Goal: Task Accomplishment & Management: Use online tool/utility

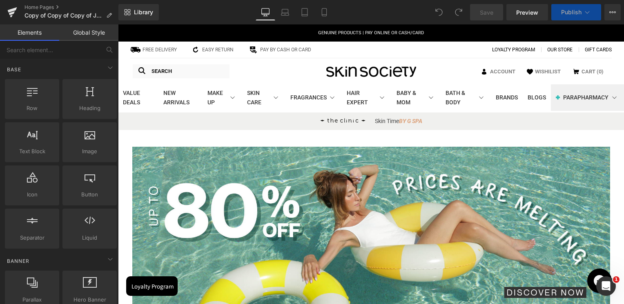
scroll to position [204, 0]
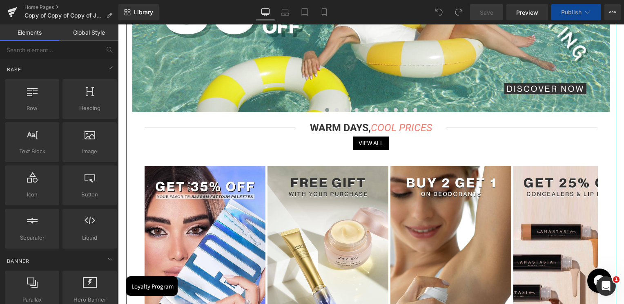
click at [362, 111] on button at bounding box center [366, 110] width 10 height 8
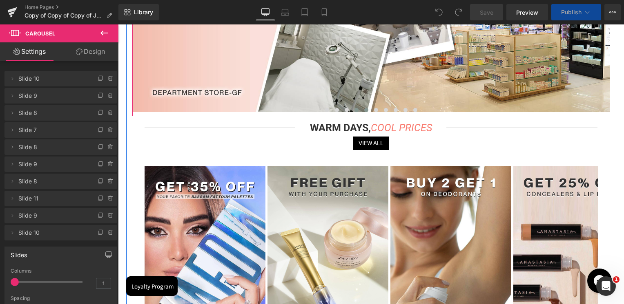
click at [351, 110] on button at bounding box center [356, 110] width 10 height 8
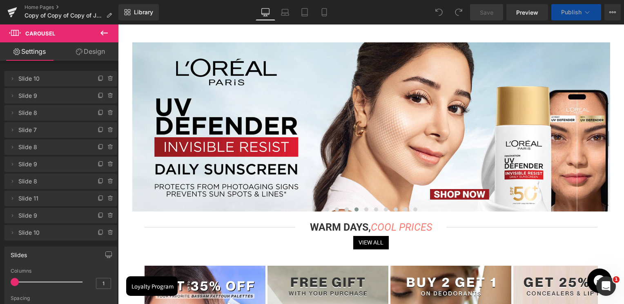
scroll to position [82, 0]
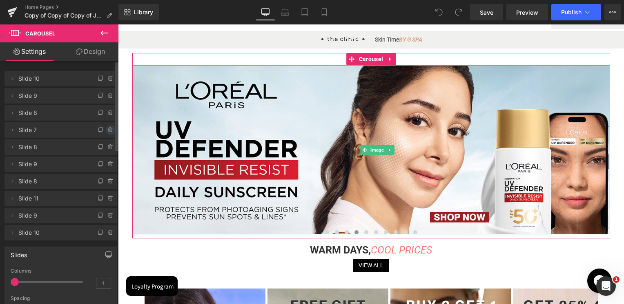
click at [109, 130] on icon at bounding box center [110, 130] width 7 height 7
click at [105, 130] on button "Delete" at bounding box center [102, 130] width 26 height 11
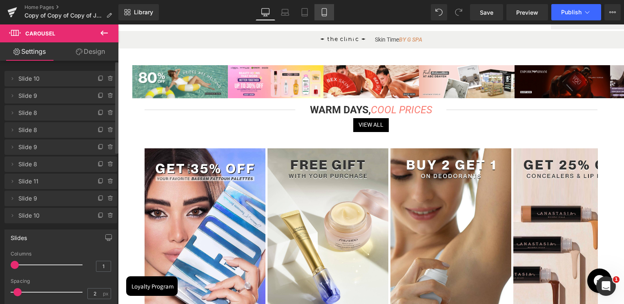
click at [325, 14] on icon at bounding box center [324, 12] width 8 height 8
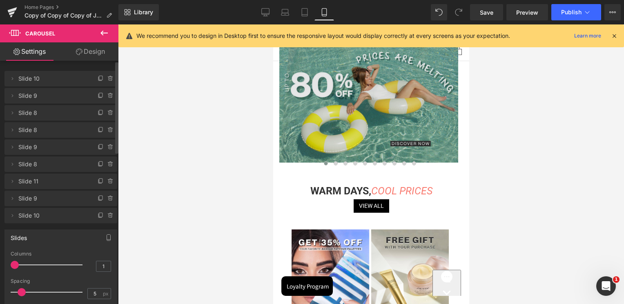
scroll to position [41, 0]
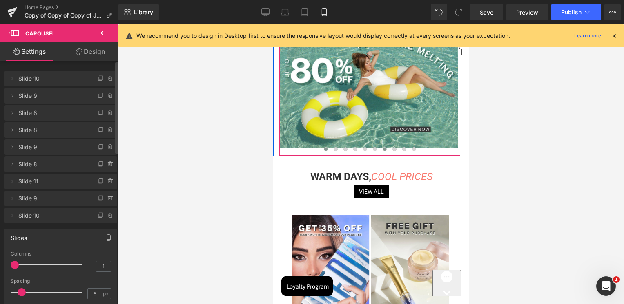
click at [380, 150] on button at bounding box center [384, 149] width 10 height 8
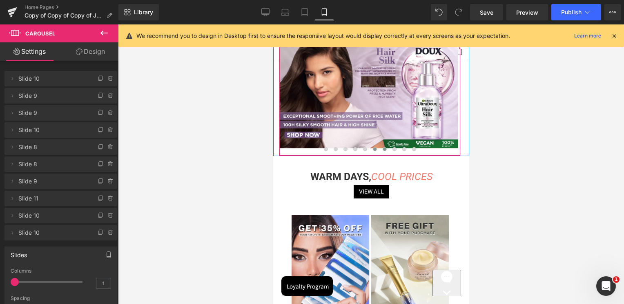
click at [372, 149] on span at bounding box center [374, 149] width 4 height 4
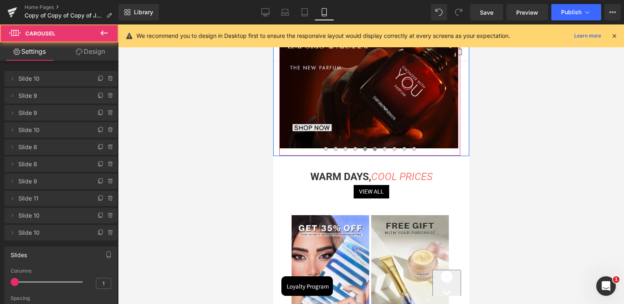
click at [360, 146] on button at bounding box center [365, 149] width 10 height 8
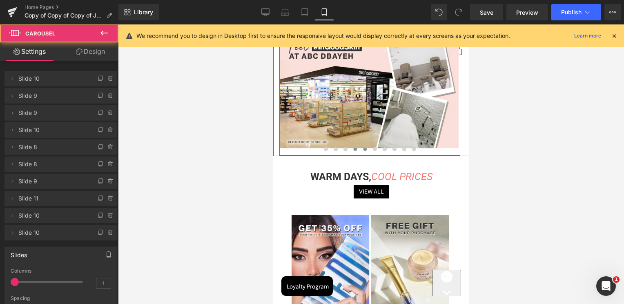
click at [350, 146] on button at bounding box center [355, 149] width 10 height 8
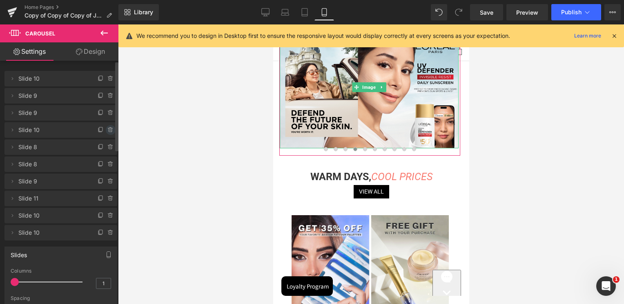
click at [109, 132] on icon at bounding box center [110, 130] width 7 height 7
click at [107, 131] on button "Delete" at bounding box center [102, 130] width 26 height 11
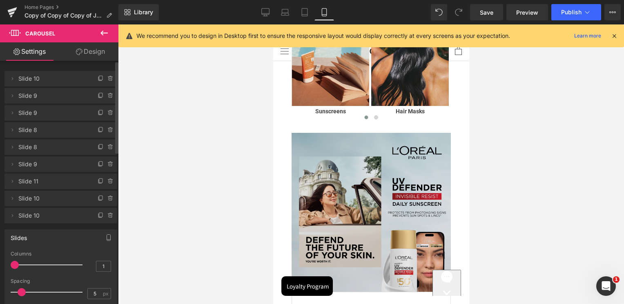
scroll to position [979, 0]
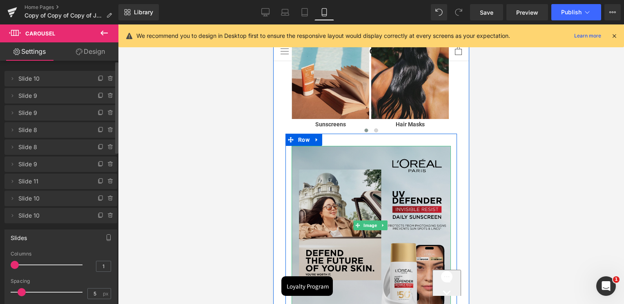
click at [356, 177] on img at bounding box center [370, 225] width 159 height 159
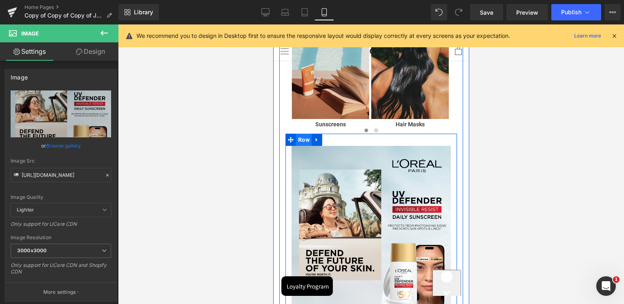
click at [303, 141] on span "Row" at bounding box center [303, 140] width 16 height 12
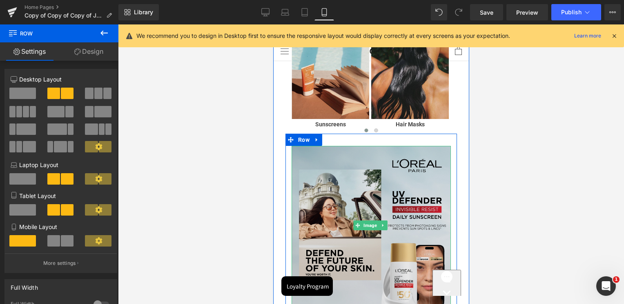
click at [375, 188] on img at bounding box center [370, 225] width 159 height 159
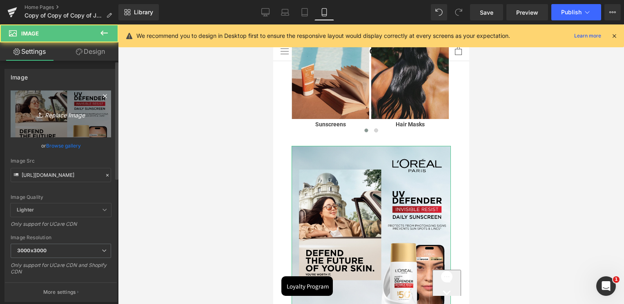
click at [70, 121] on link "Replace Image" at bounding box center [61, 114] width 100 height 47
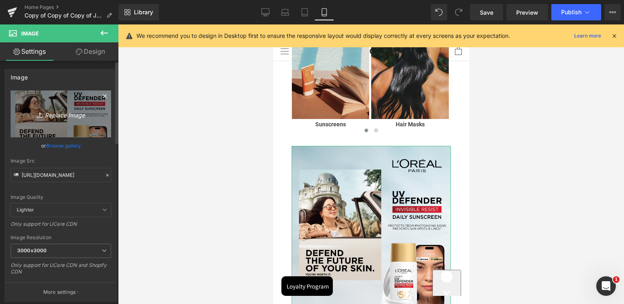
type input "C:\fakepath\1200-x-1200-px.jpg"
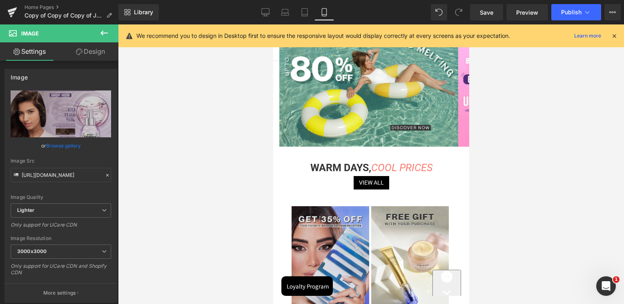
scroll to position [0, 0]
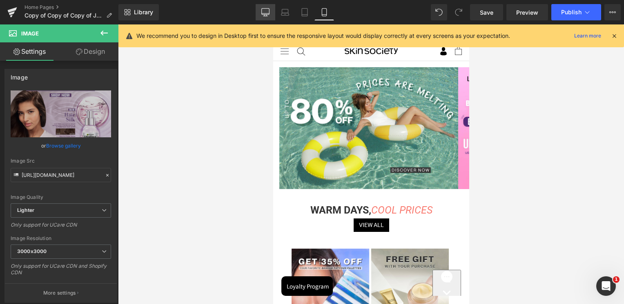
click at [263, 11] on icon at bounding box center [265, 12] width 8 height 8
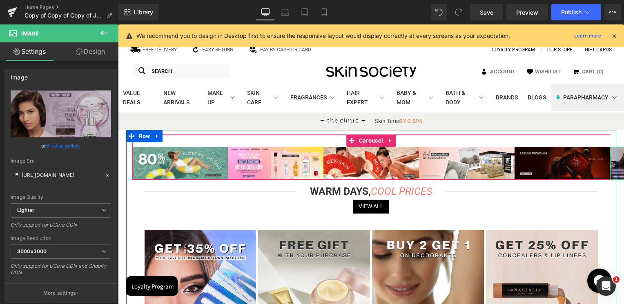
click at [375, 143] on span "Carousel" at bounding box center [371, 141] width 28 height 12
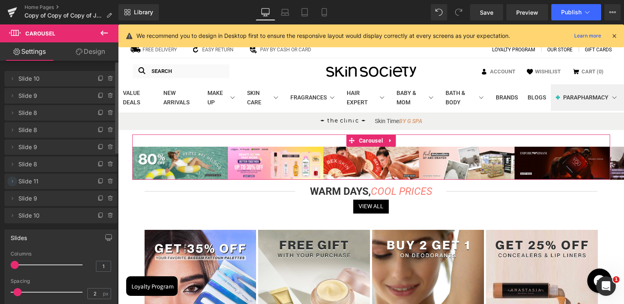
click at [15, 182] on icon at bounding box center [12, 181] width 7 height 7
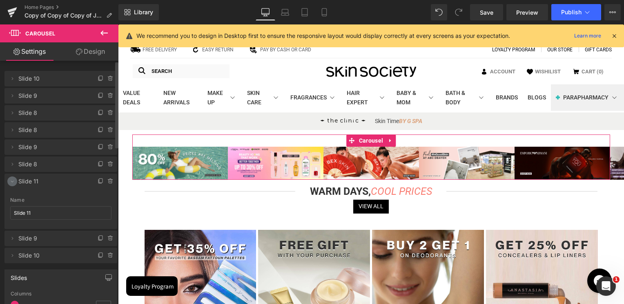
click at [11, 181] on icon at bounding box center [12, 181] width 7 height 7
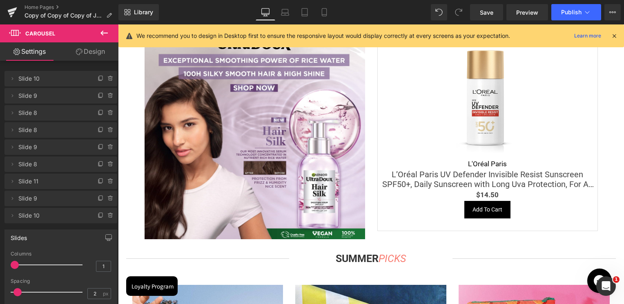
scroll to position [1265, 0]
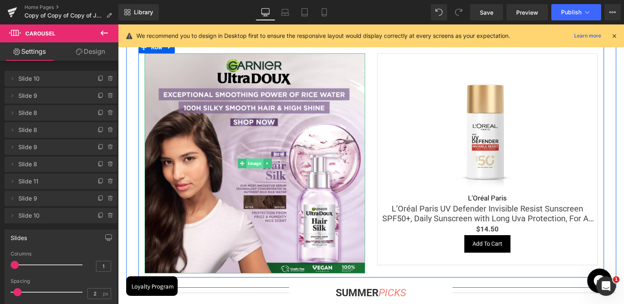
click at [248, 162] on span "Image" at bounding box center [254, 164] width 17 height 10
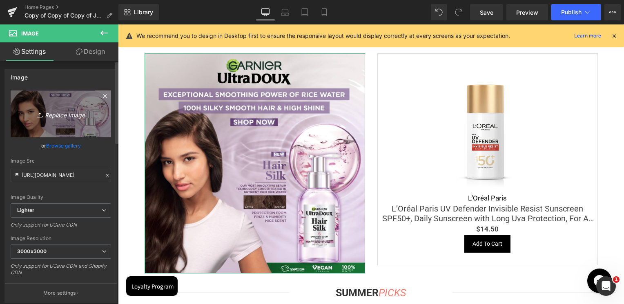
click at [43, 115] on icon "Replace Image" at bounding box center [60, 114] width 65 height 10
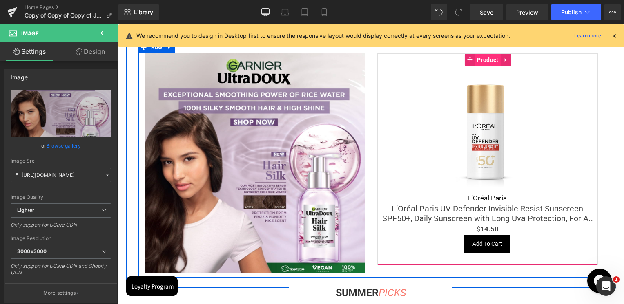
click at [482, 63] on span "Product" at bounding box center [487, 60] width 25 height 12
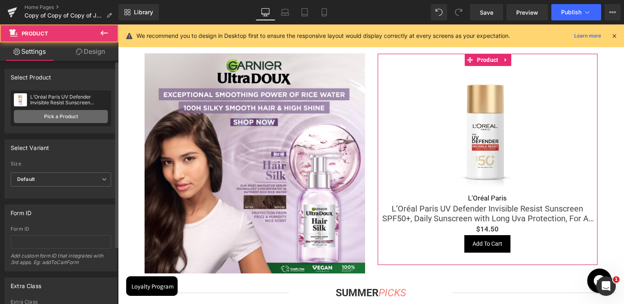
click at [70, 120] on link "Pick a Product" at bounding box center [61, 116] width 94 height 13
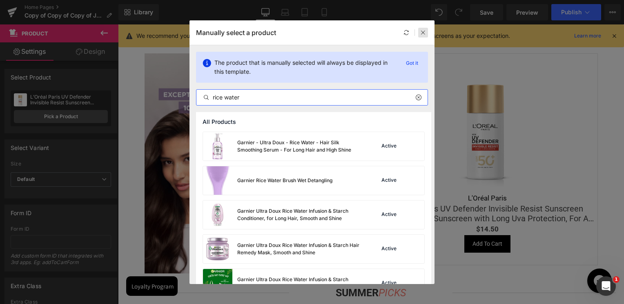
type input "rice water"
click at [424, 31] on icon at bounding box center [423, 33] width 6 height 6
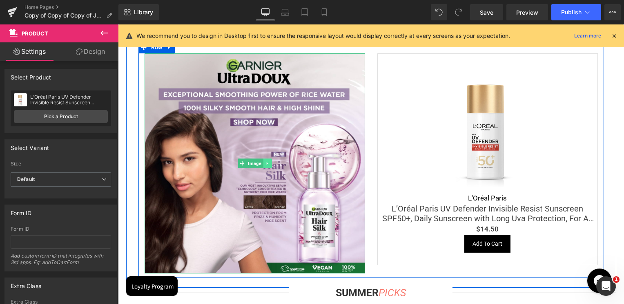
click at [263, 165] on link at bounding box center [267, 164] width 9 height 10
click at [247, 162] on span "Image" at bounding box center [241, 164] width 17 height 10
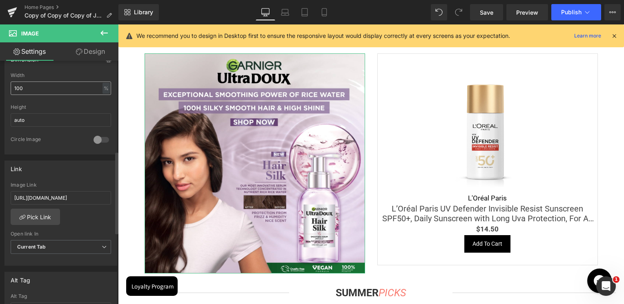
scroll to position [326, 0]
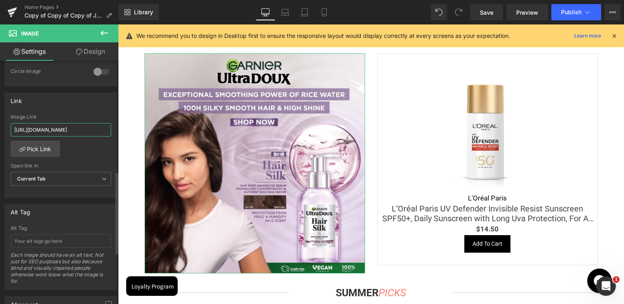
click at [72, 124] on input "[URL][DOMAIN_NAME]" at bounding box center [61, 129] width 100 height 13
paste input "[PERSON_NAME]-water?_ab=0&key=1756103258292"
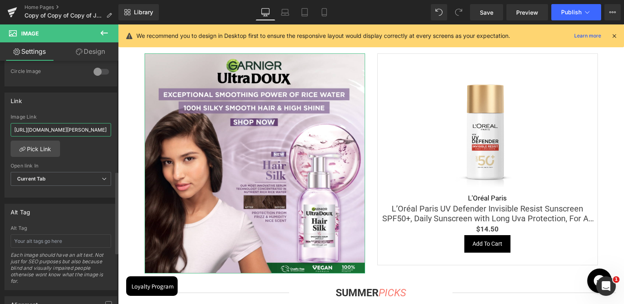
type input "[URL][DOMAIN_NAME][PERSON_NAME]"
click at [75, 109] on div "Link [URL][DOMAIN_NAME] Image Link [URL][DOMAIN_NAME][PERSON_NAME] Pick Link Cu…" at bounding box center [60, 146] width 113 height 106
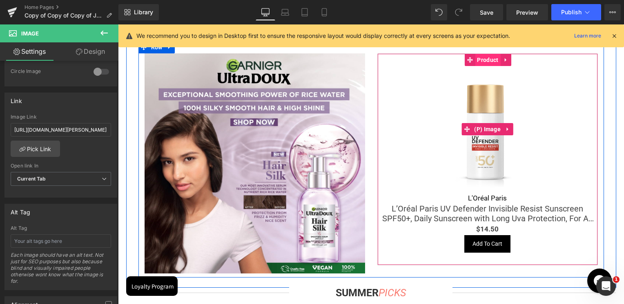
drag, startPoint x: 490, startPoint y: 104, endPoint x: 484, endPoint y: 65, distance: 39.9
click at [490, 104] on img at bounding box center [487, 129] width 127 height 127
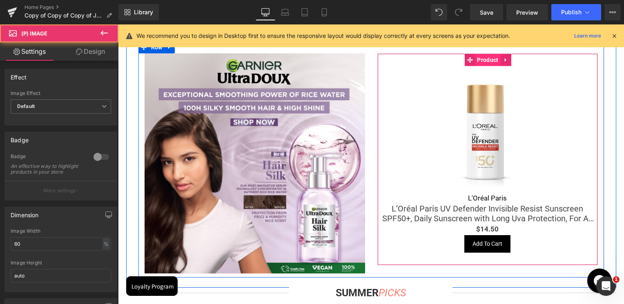
click at [484, 60] on span "Product" at bounding box center [487, 60] width 25 height 12
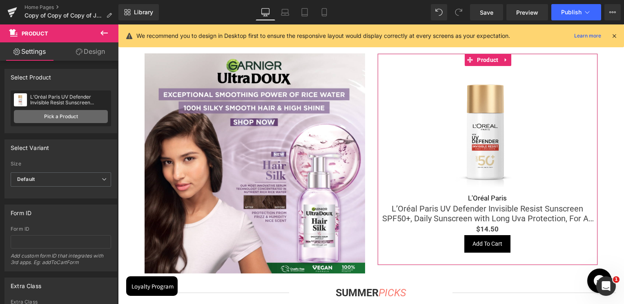
click at [64, 116] on link "Pick a Product" at bounding box center [61, 116] width 94 height 13
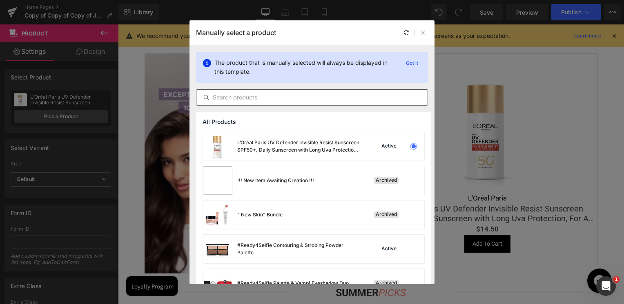
click at [351, 100] on input "text" at bounding box center [311, 98] width 231 height 10
paste input "Garnier Hair Silk Smoothing Serum & Starch Shampoo & Starch Remedy Mask & Starc…"
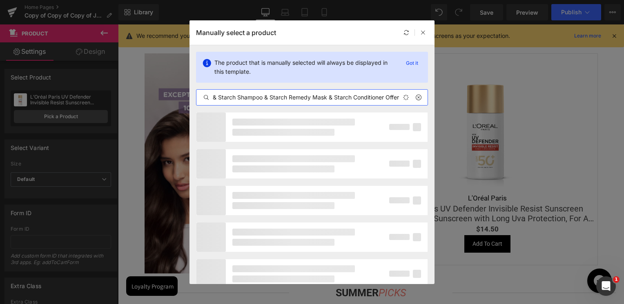
scroll to position [0, 95]
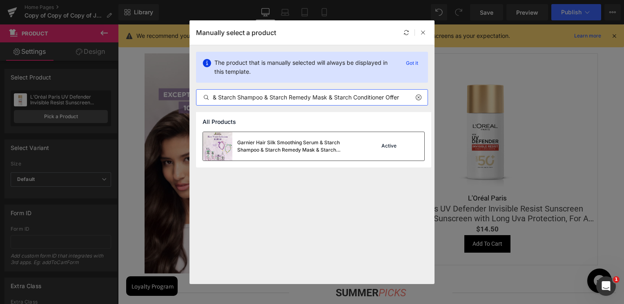
type input "Garnier Hair Silk Smoothing Serum & Starch Shampoo & Starch Remedy Mask & Starc…"
click at [274, 151] on div "Garnier Hair Silk Smoothing Serum & Starch Shampoo & Starch Remedy Mask & Starc…" at bounding box center [298, 146] width 122 height 15
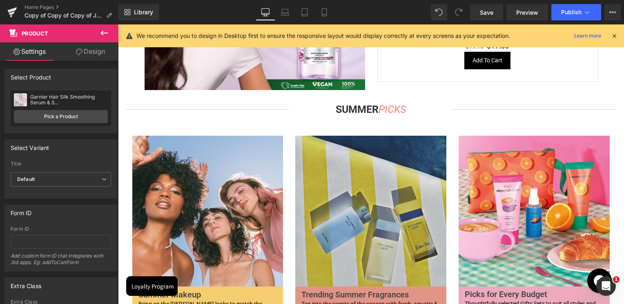
scroll to position [1224, 0]
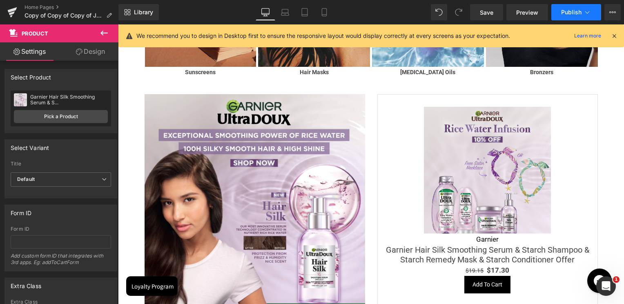
click at [565, 9] on span "Publish" at bounding box center [571, 12] width 20 height 7
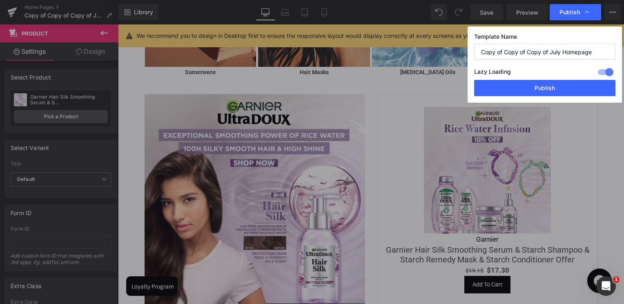
click at [547, 79] on div "Lazy Loading Build Upgrade plan to unlock" at bounding box center [544, 73] width 141 height 13
click at [544, 83] on button "Publish" at bounding box center [544, 88] width 141 height 16
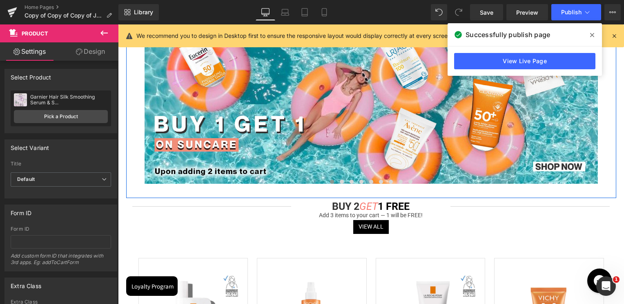
scroll to position [653, 0]
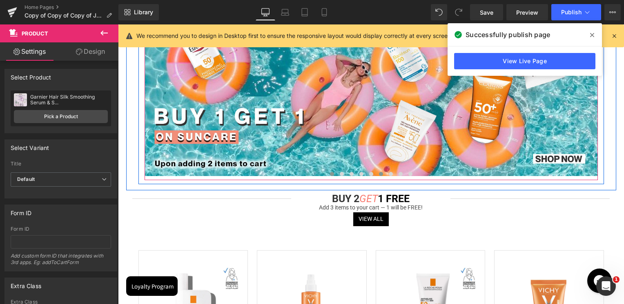
drag, startPoint x: 374, startPoint y: 175, endPoint x: 379, endPoint y: 174, distance: 5.2
click at [376, 175] on button at bounding box center [381, 174] width 10 height 8
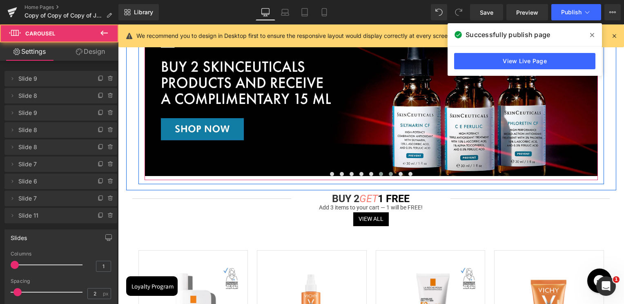
click at [389, 172] on button at bounding box center [391, 174] width 10 height 8
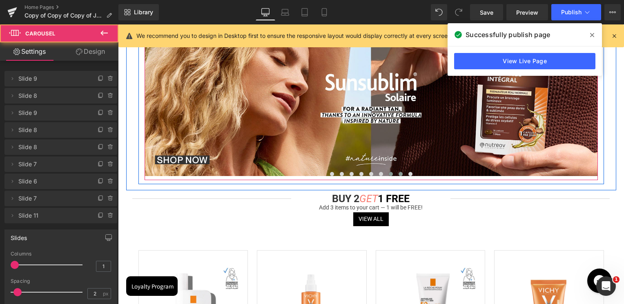
click at [403, 173] on button at bounding box center [400, 174] width 10 height 8
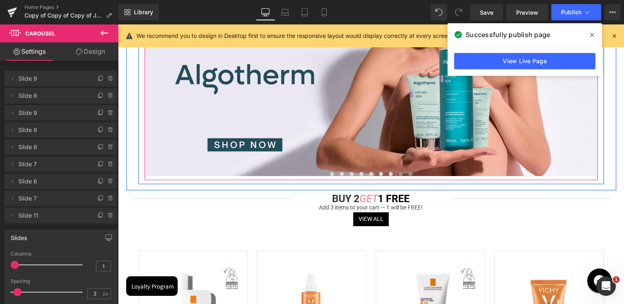
click at [406, 173] on button at bounding box center [410, 174] width 10 height 8
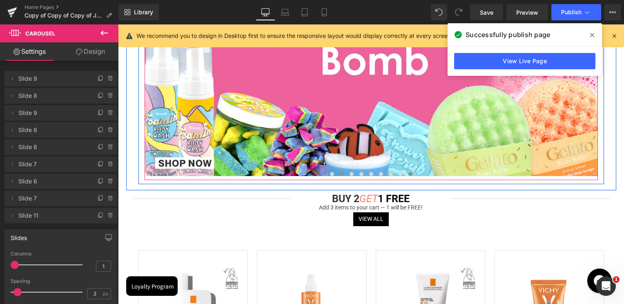
click at [341, 174] on span at bounding box center [342, 174] width 4 height 4
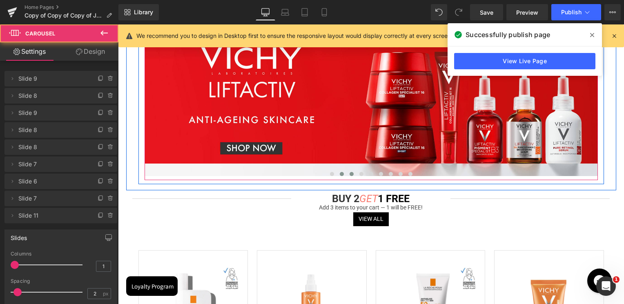
click at [353, 175] on button at bounding box center [351, 174] width 10 height 8
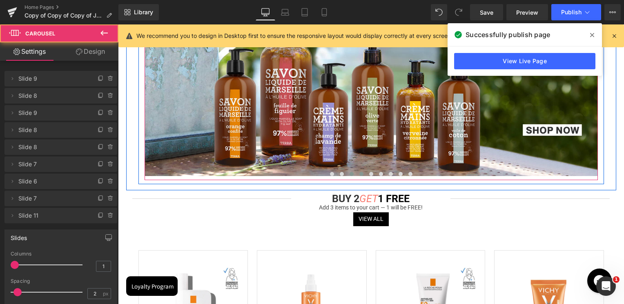
click at [357, 175] on button at bounding box center [361, 174] width 10 height 8
click at [369, 175] on span at bounding box center [371, 174] width 4 height 4
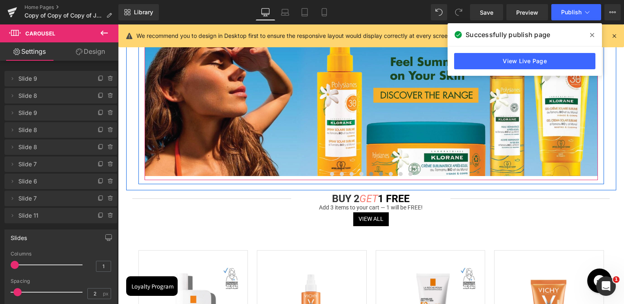
click at [377, 174] on button at bounding box center [381, 174] width 10 height 8
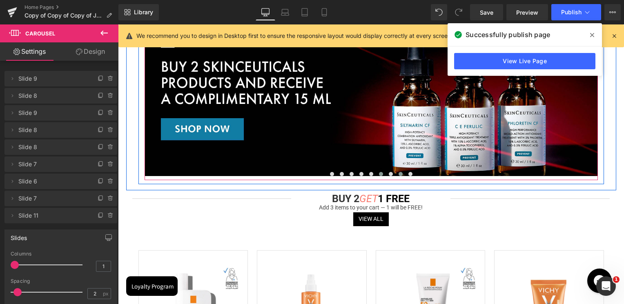
click at [395, 173] on button at bounding box center [400, 174] width 10 height 8
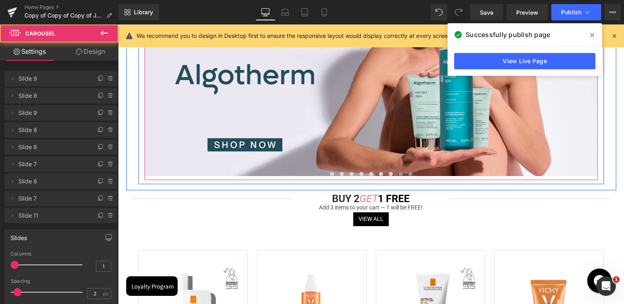
click at [410, 174] on span at bounding box center [410, 174] width 4 height 4
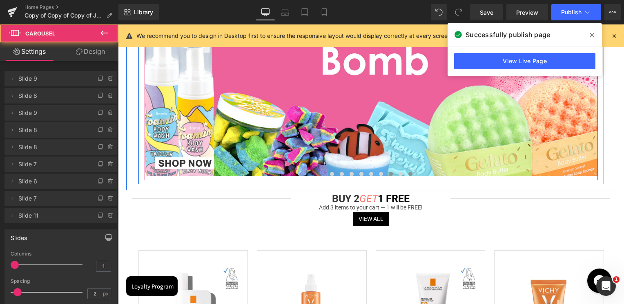
click at [391, 174] on span at bounding box center [391, 174] width 4 height 4
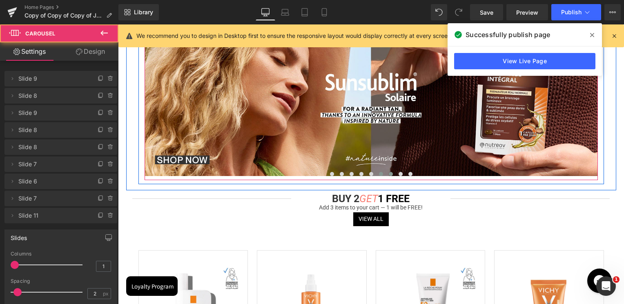
click at [376, 172] on button at bounding box center [381, 174] width 10 height 8
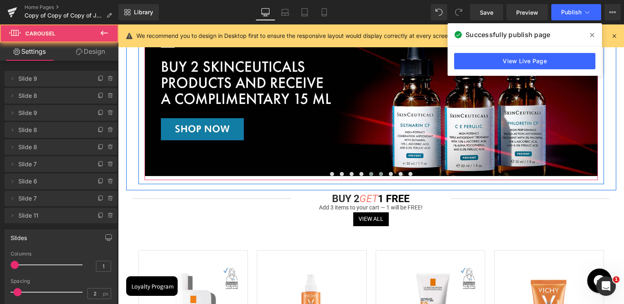
click at [369, 173] on span at bounding box center [371, 174] width 4 height 4
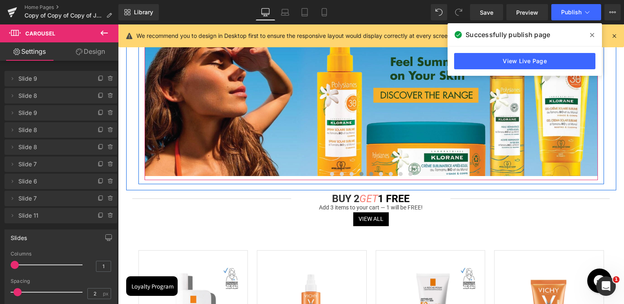
click at [360, 173] on span at bounding box center [361, 174] width 4 height 4
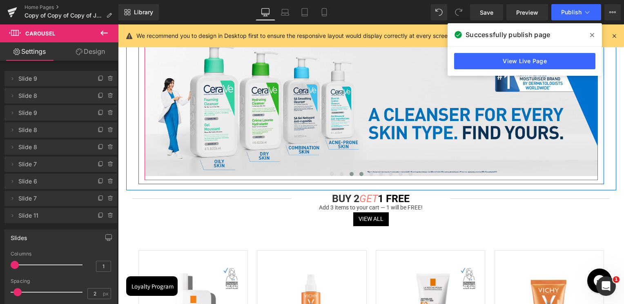
click at [353, 174] on button at bounding box center [351, 174] width 10 height 8
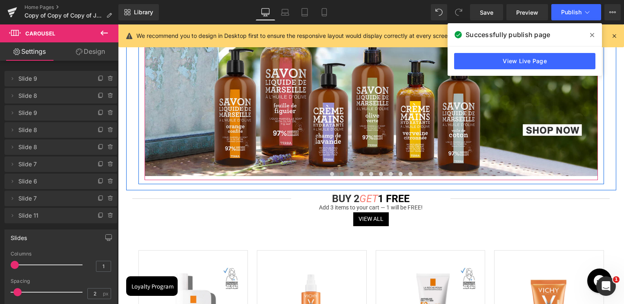
click at [343, 173] on button at bounding box center [342, 174] width 10 height 8
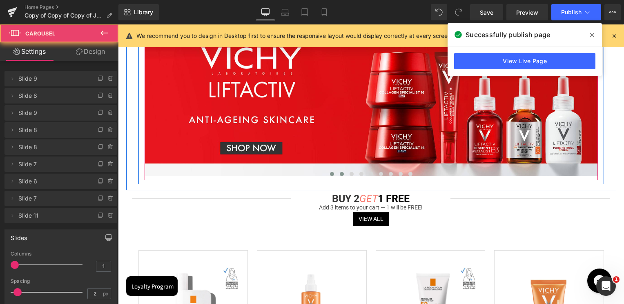
click at [333, 174] on button at bounding box center [332, 174] width 10 height 8
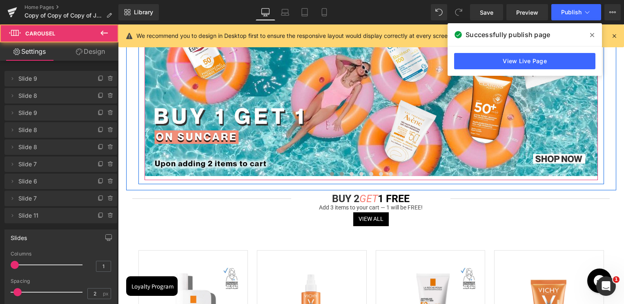
click at [340, 174] on span at bounding box center [342, 174] width 4 height 4
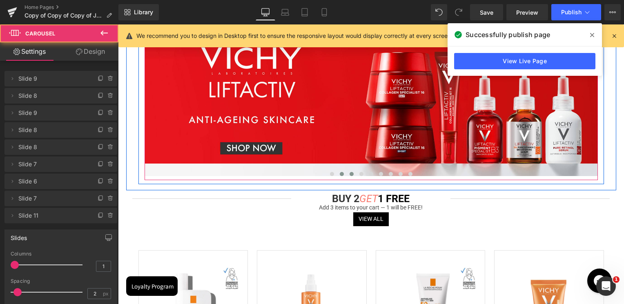
click at [349, 173] on span at bounding box center [351, 174] width 4 height 4
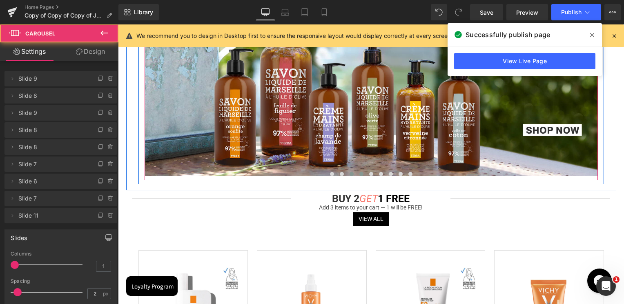
click at [358, 173] on button at bounding box center [361, 174] width 10 height 8
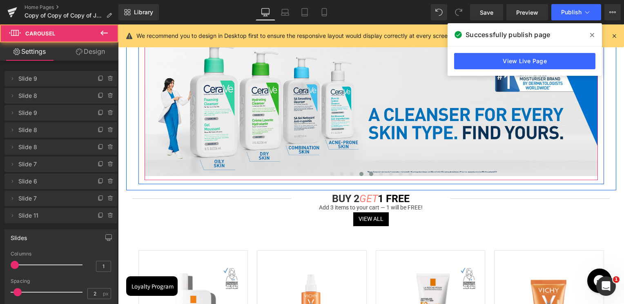
click at [371, 172] on button at bounding box center [371, 174] width 10 height 8
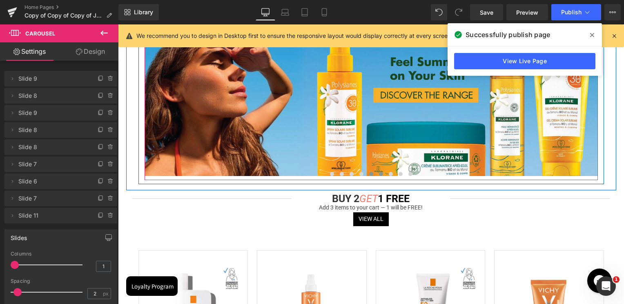
click at [380, 172] on button at bounding box center [381, 174] width 10 height 8
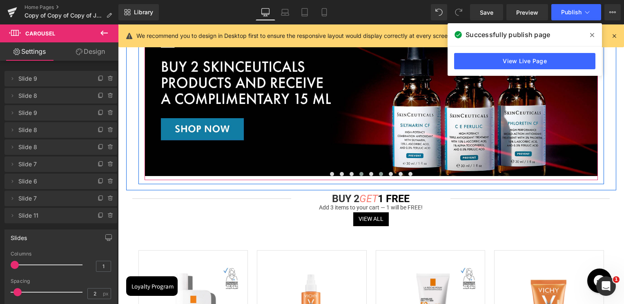
click at [364, 173] on button at bounding box center [361, 174] width 10 height 8
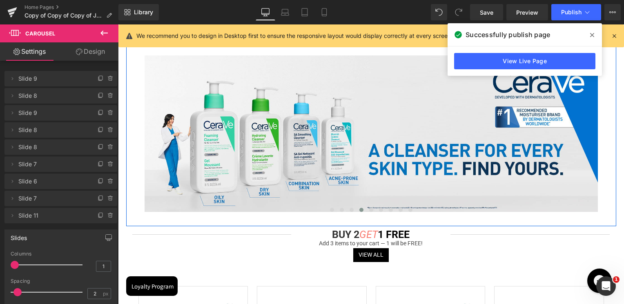
scroll to position [571, 0]
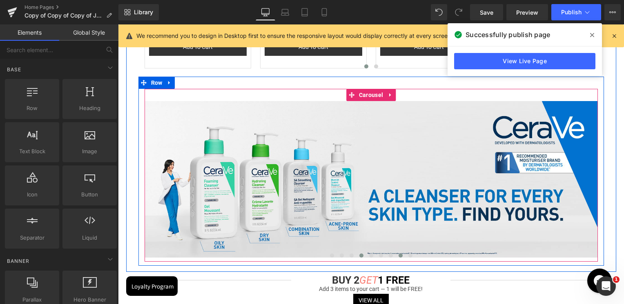
click at [398, 256] on span at bounding box center [400, 256] width 4 height 4
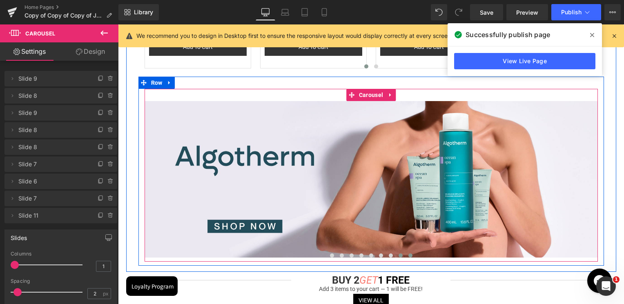
click at [408, 255] on span at bounding box center [410, 256] width 4 height 4
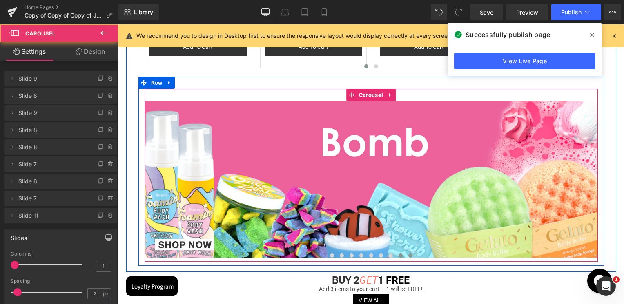
click at [398, 254] on span at bounding box center [400, 256] width 4 height 4
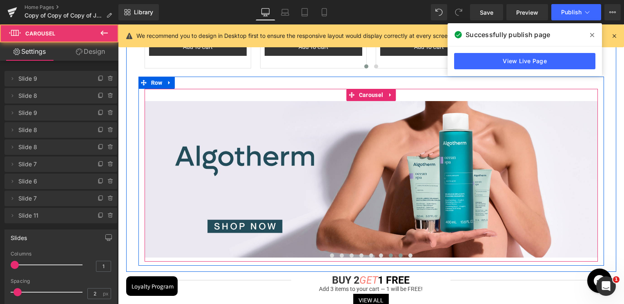
click at [389, 254] on span at bounding box center [391, 256] width 4 height 4
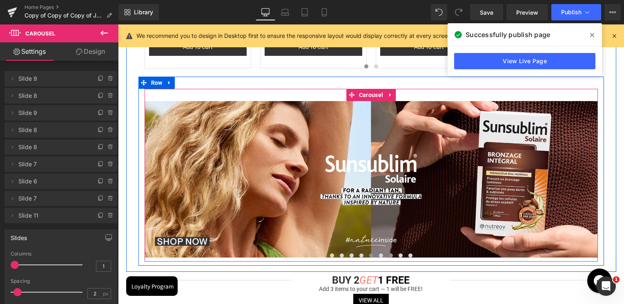
click at [371, 256] on span at bounding box center [371, 256] width 4 height 4
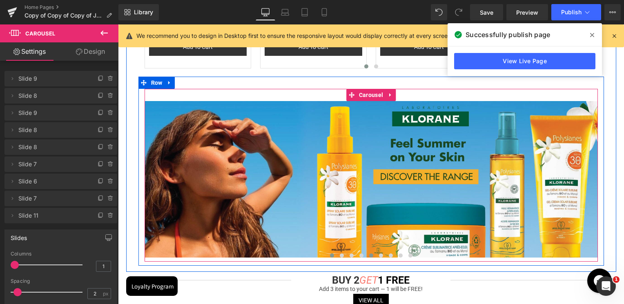
click at [332, 258] on button at bounding box center [332, 256] width 10 height 8
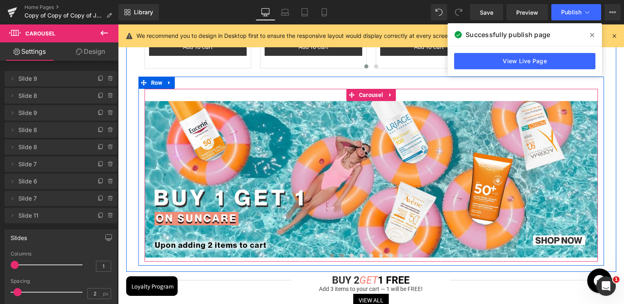
click at [338, 255] on button at bounding box center [342, 256] width 10 height 8
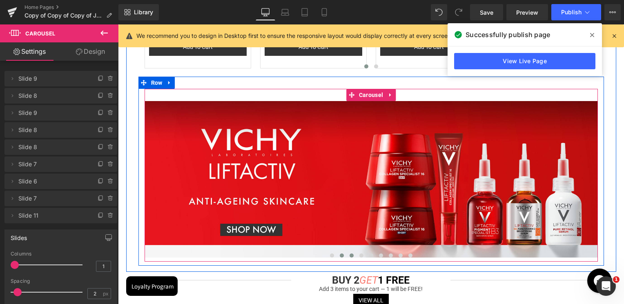
click at [349, 256] on span at bounding box center [351, 256] width 4 height 4
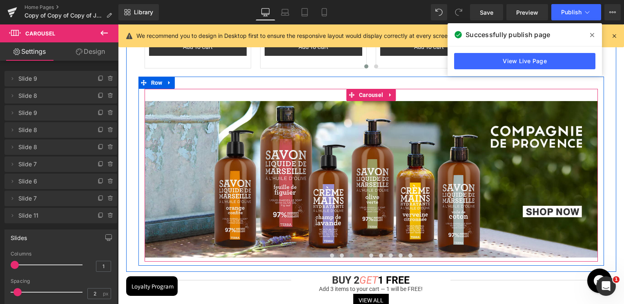
click at [364, 254] on button at bounding box center [361, 256] width 10 height 8
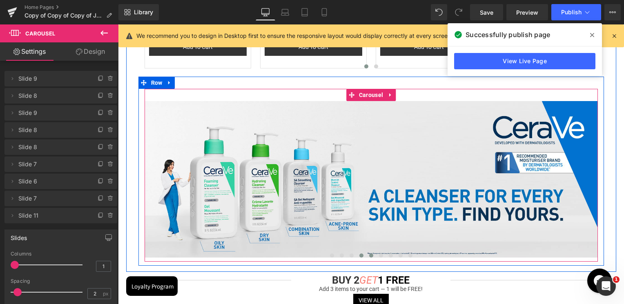
click at [371, 256] on span at bounding box center [371, 256] width 4 height 4
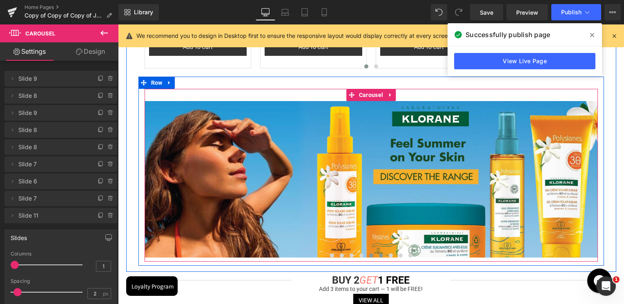
click at [380, 255] on span at bounding box center [381, 256] width 4 height 4
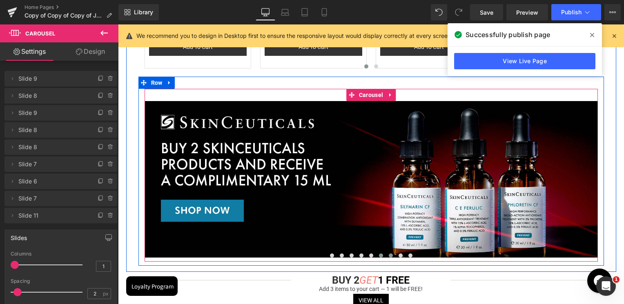
click at [389, 256] on span at bounding box center [391, 256] width 4 height 4
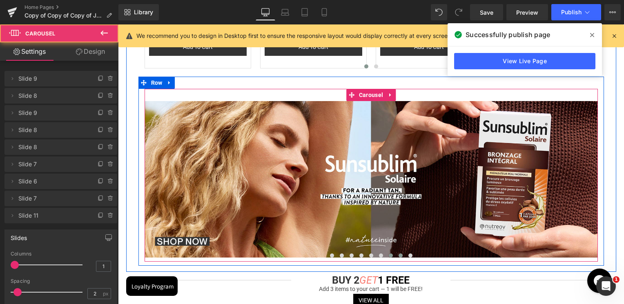
click at [396, 255] on button at bounding box center [400, 256] width 10 height 8
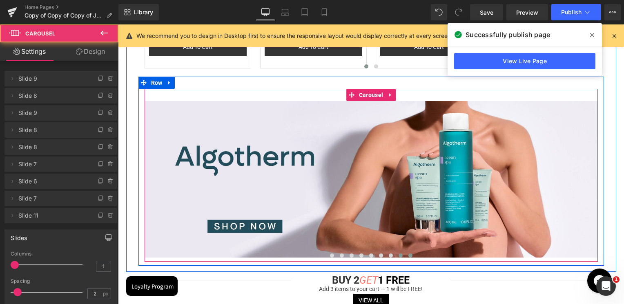
click at [406, 255] on button at bounding box center [410, 256] width 10 height 8
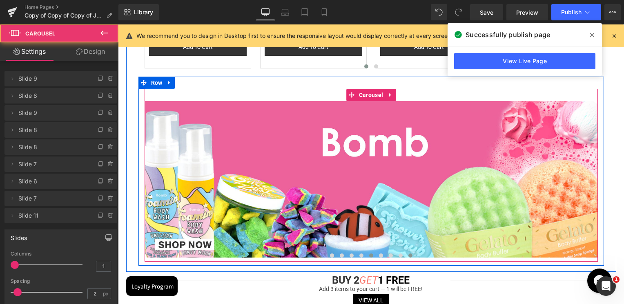
click at [373, 257] on button at bounding box center [371, 256] width 10 height 8
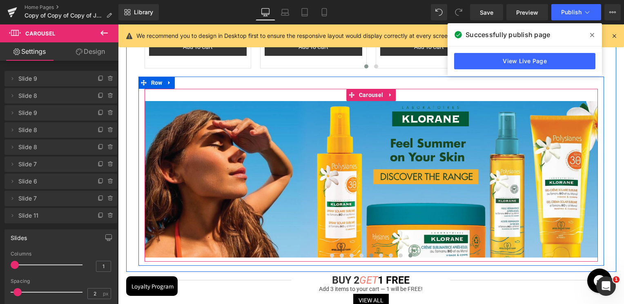
click at [410, 254] on span at bounding box center [410, 256] width 4 height 4
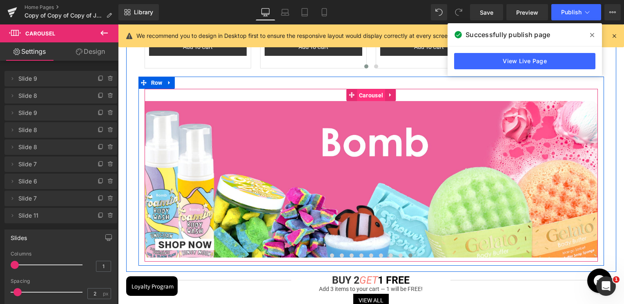
click at [378, 95] on span "Carousel" at bounding box center [371, 95] width 28 height 12
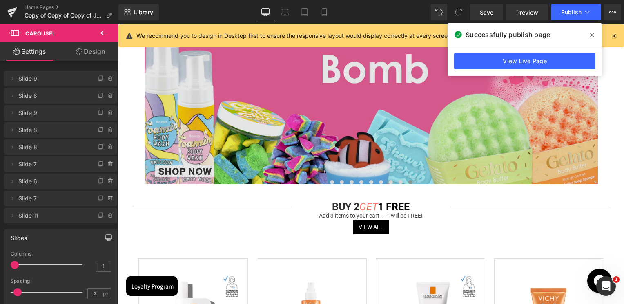
scroll to position [531, 0]
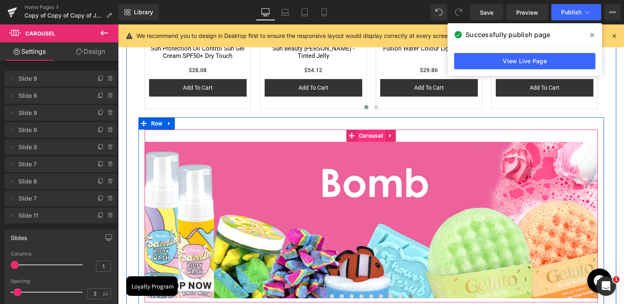
click at [361, 135] on span "Carousel" at bounding box center [371, 136] width 28 height 12
click at [332, 293] on button at bounding box center [332, 297] width 10 height 8
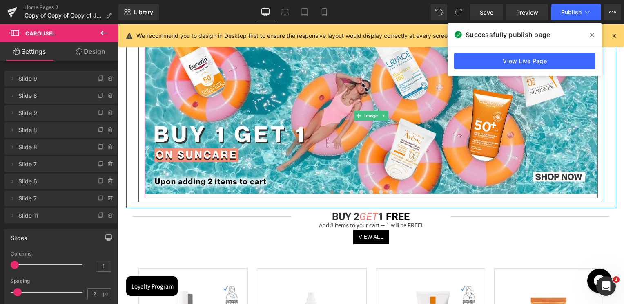
scroll to position [653, 0]
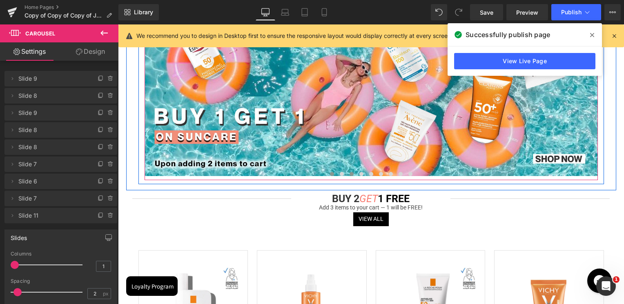
click at [349, 174] on span at bounding box center [351, 174] width 4 height 4
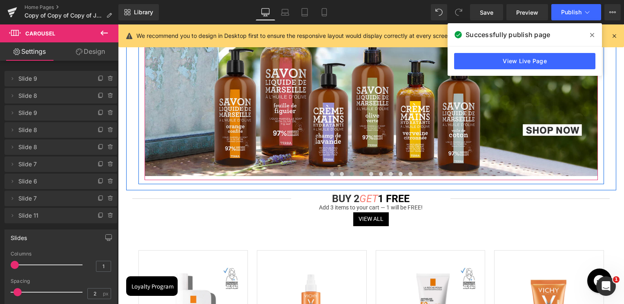
click at [362, 172] on button at bounding box center [361, 174] width 10 height 8
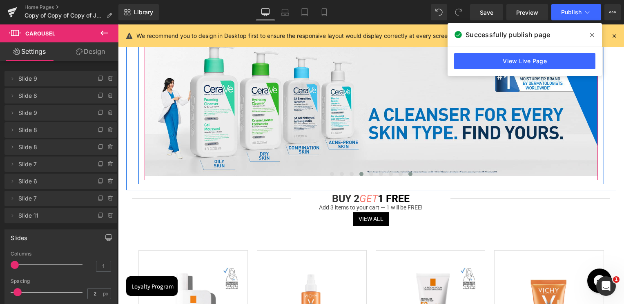
click at [409, 174] on span at bounding box center [410, 174] width 4 height 4
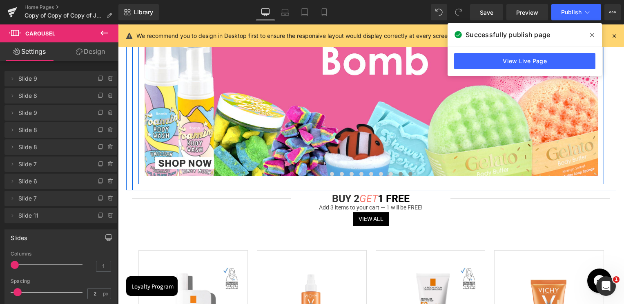
click at [399, 177] on button at bounding box center [400, 174] width 10 height 8
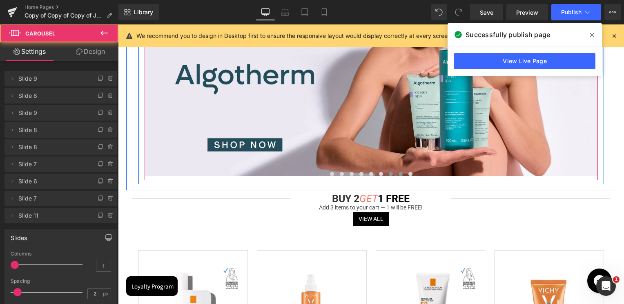
click at [389, 175] on span at bounding box center [391, 174] width 4 height 4
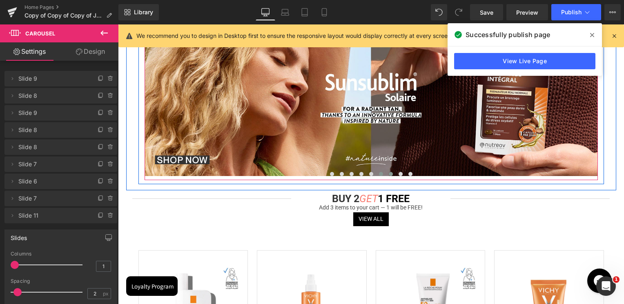
click at [379, 175] on span at bounding box center [381, 174] width 4 height 4
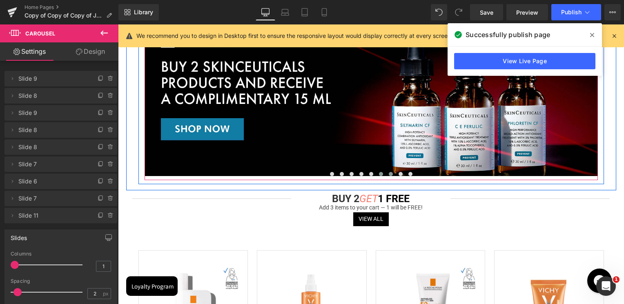
click at [387, 175] on button at bounding box center [391, 174] width 10 height 8
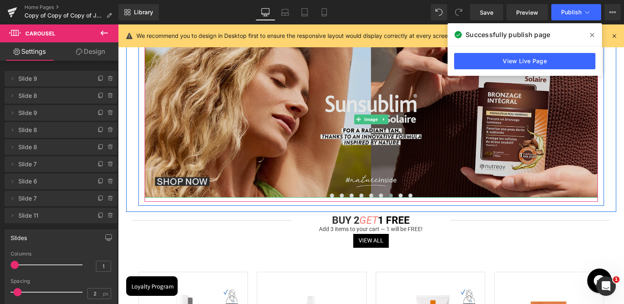
scroll to position [612, 0]
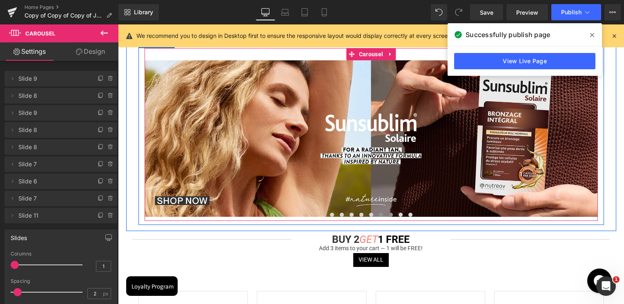
click at [377, 216] on button at bounding box center [381, 215] width 10 height 8
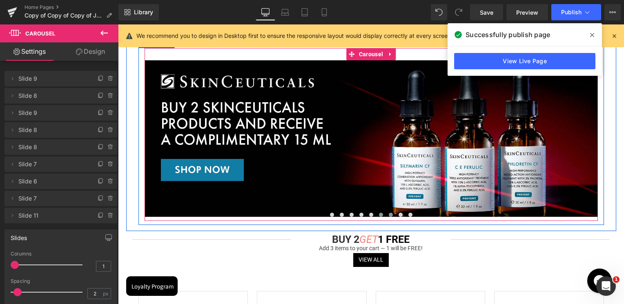
click at [390, 215] on span at bounding box center [391, 215] width 4 height 4
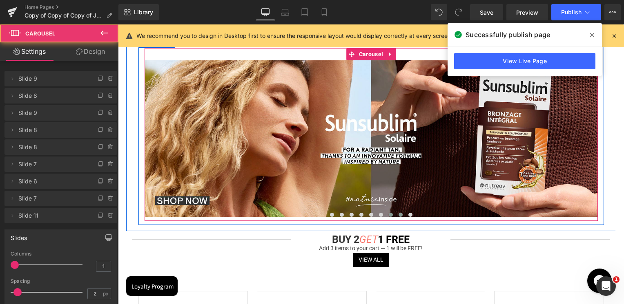
click at [400, 213] on button at bounding box center [400, 215] width 10 height 8
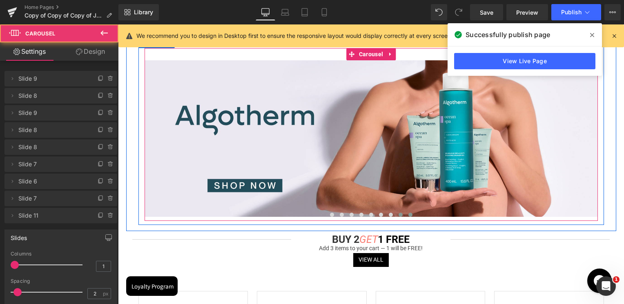
click at [413, 214] on button at bounding box center [410, 215] width 10 height 8
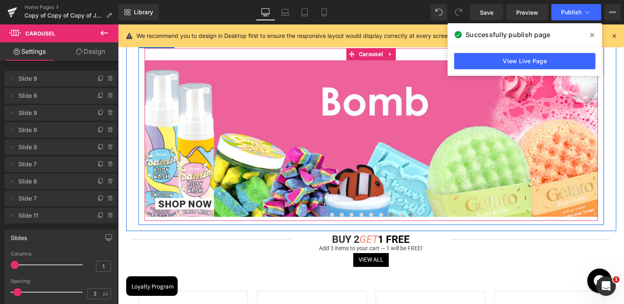
click at [389, 216] on span at bounding box center [391, 215] width 4 height 4
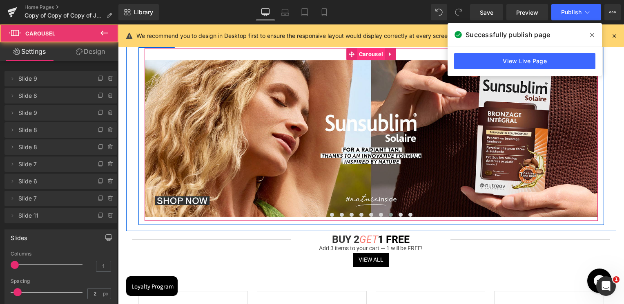
click at [371, 53] on span "Carousel" at bounding box center [371, 54] width 28 height 12
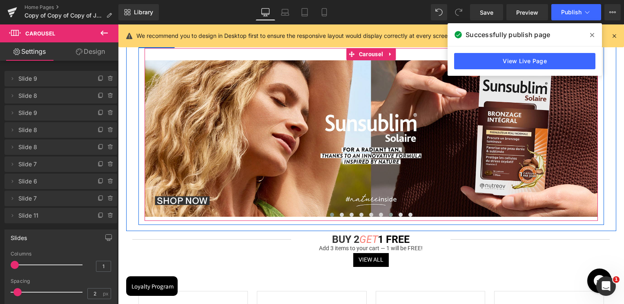
click at [330, 216] on span at bounding box center [332, 215] width 4 height 4
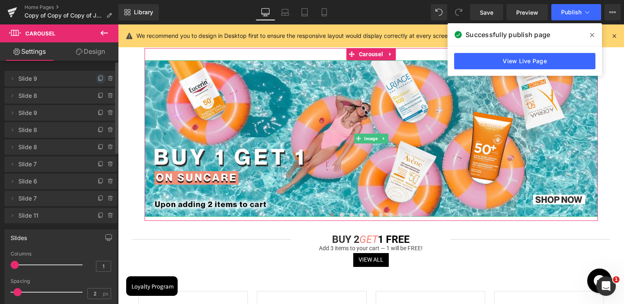
click at [98, 78] on icon at bounding box center [101, 79] width 7 height 7
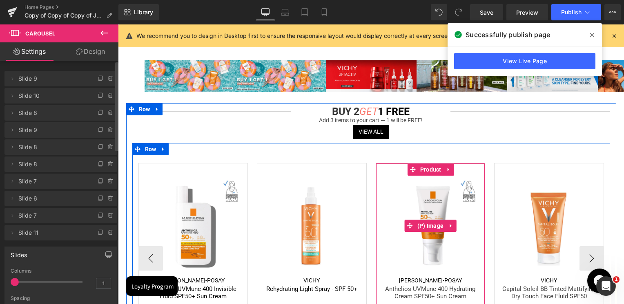
scroll to position [490, 0]
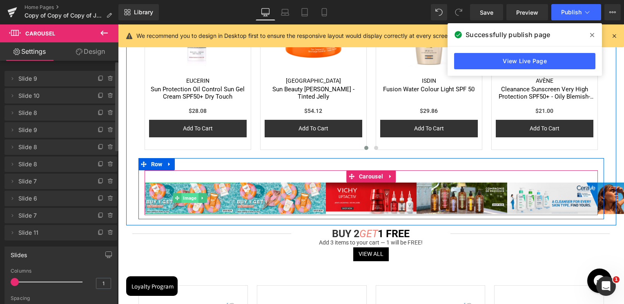
click at [183, 198] on span "Image" at bounding box center [189, 198] width 17 height 10
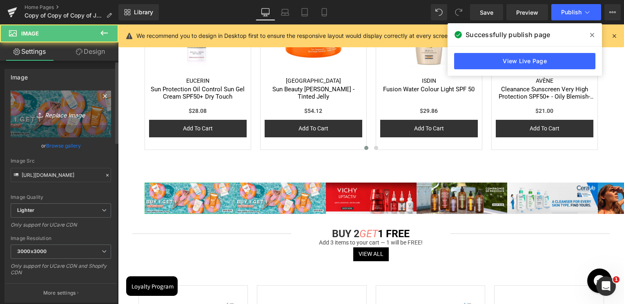
click at [70, 115] on icon "Replace Image" at bounding box center [60, 114] width 65 height 10
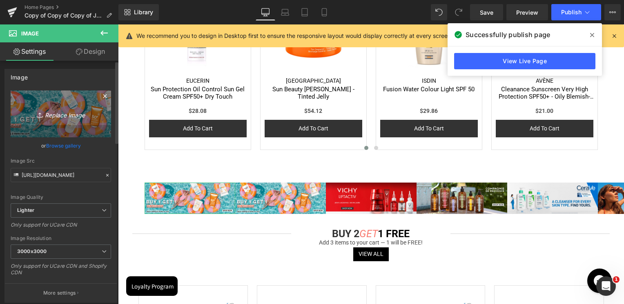
type input "C:\fakepath\homepage antlice.jpg"
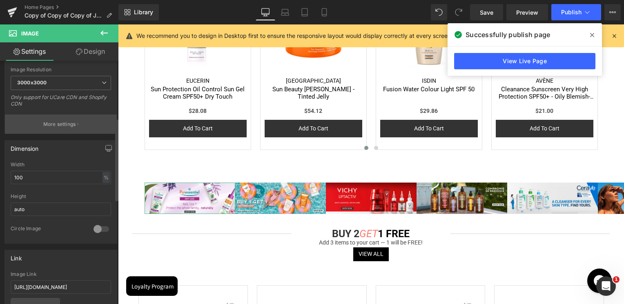
scroll to position [204, 0]
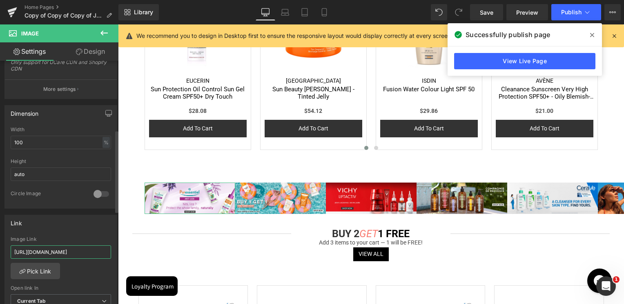
click at [68, 257] on input "[URL][DOMAIN_NAME]" at bounding box center [61, 252] width 100 height 13
paste input "puressentiel?page=1&rb_filter_ptag_d14d326d87cff6c167a47c86ccdeb1d6=Anti-Lice"
type input "[URL][DOMAIN_NAME]"
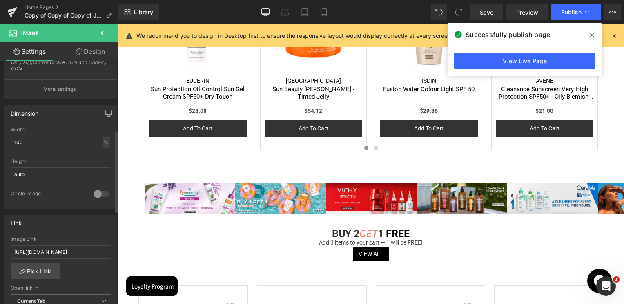
scroll to position [0, 0]
click at [76, 229] on div "Link [URL][DOMAIN_NAME] Image Link [URL][DOMAIN_NAME] Pick Link Current Tab New…" at bounding box center [60, 268] width 113 height 106
click at [328, 18] on link "Mobile" at bounding box center [324, 12] width 20 height 16
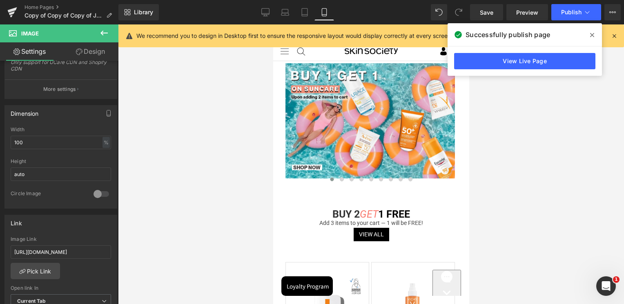
scroll to position [490, 0]
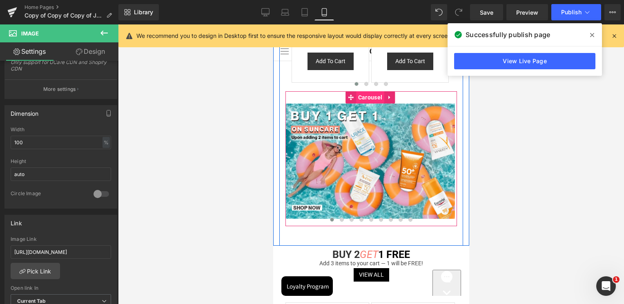
drag, startPoint x: 368, startPoint y: 101, endPoint x: 360, endPoint y: 102, distance: 7.5
click at [368, 101] on span "Carousel" at bounding box center [369, 97] width 28 height 12
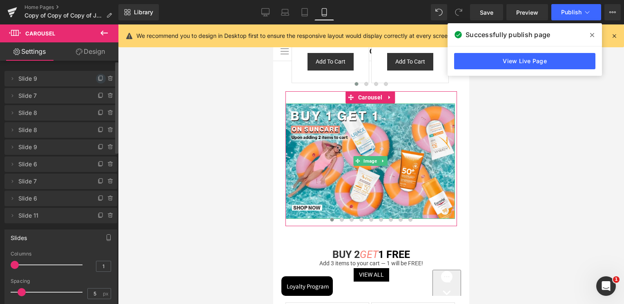
click at [98, 78] on icon at bounding box center [101, 79] width 7 height 7
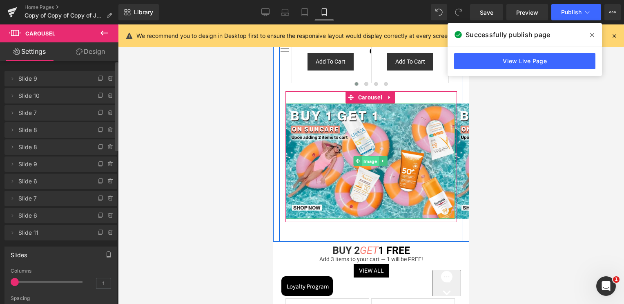
click at [364, 159] on span "Image" at bounding box center [369, 162] width 17 height 10
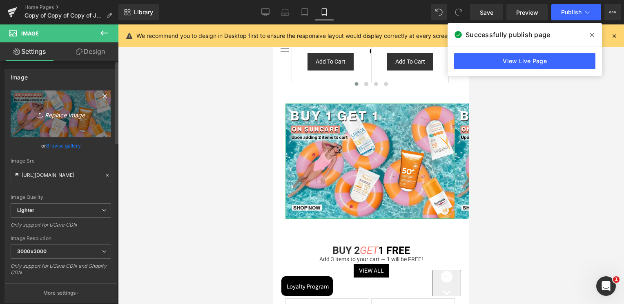
click at [54, 122] on link "Replace Image" at bounding box center [61, 114] width 100 height 47
type input "C:\fakepath\homepage banne mobile.jpg"
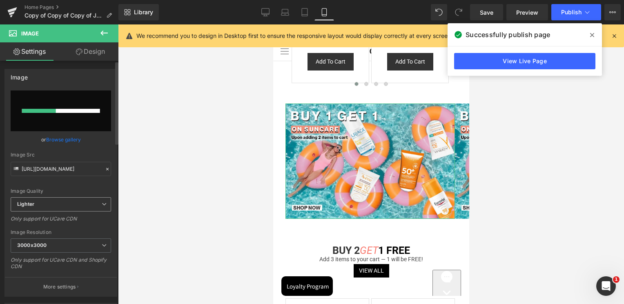
scroll to position [245, 0]
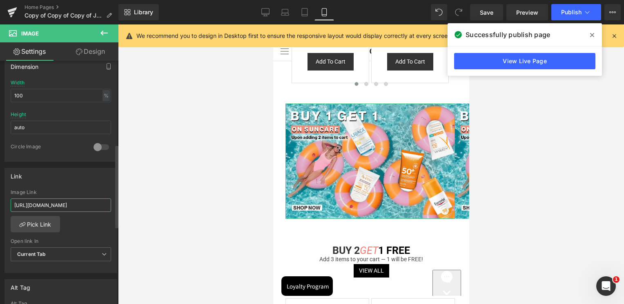
click at [66, 210] on input "[URL][DOMAIN_NAME]" at bounding box center [61, 205] width 100 height 13
paste input "puressentiel?page=1&rb_filter_ptag_d14d326d87cff6c167a47c86ccdeb1d6=Anti-Lice"
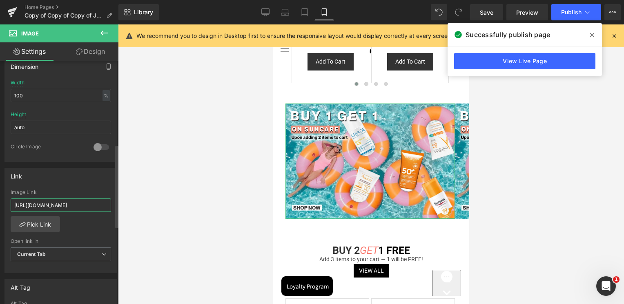
type input "[URL][DOMAIN_NAME]"
click at [82, 174] on div "Link" at bounding box center [61, 177] width 112 height 16
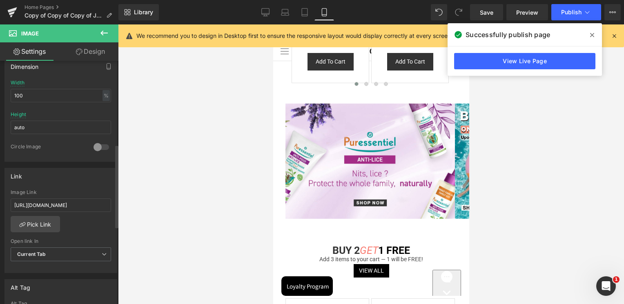
scroll to position [251, 0]
click at [269, 18] on link "Desktop" at bounding box center [265, 12] width 20 height 16
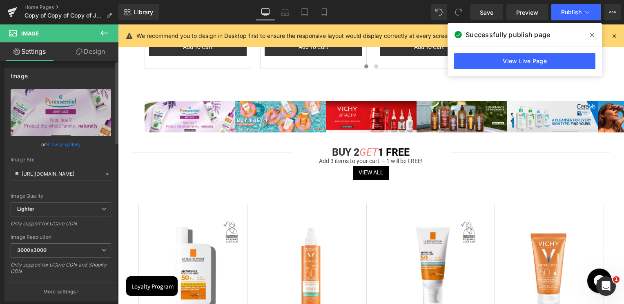
scroll to position [0, 0]
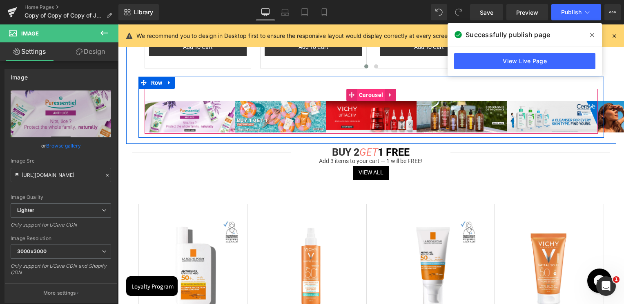
click at [372, 95] on span "Carousel" at bounding box center [371, 95] width 28 height 12
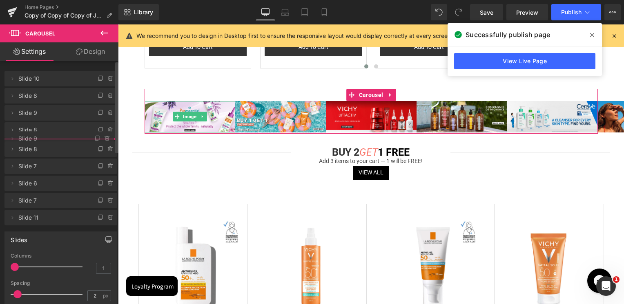
drag, startPoint x: 60, startPoint y: 76, endPoint x: 55, endPoint y: 136, distance: 60.3
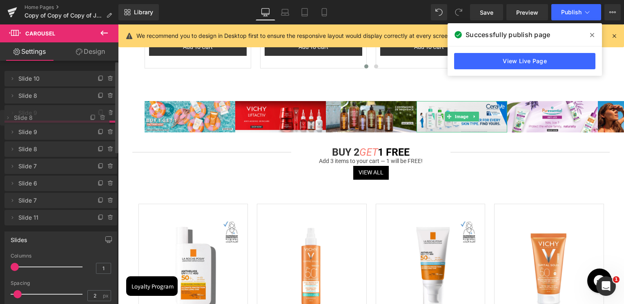
drag, startPoint x: 55, startPoint y: 128, endPoint x: 58, endPoint y: 116, distance: 12.6
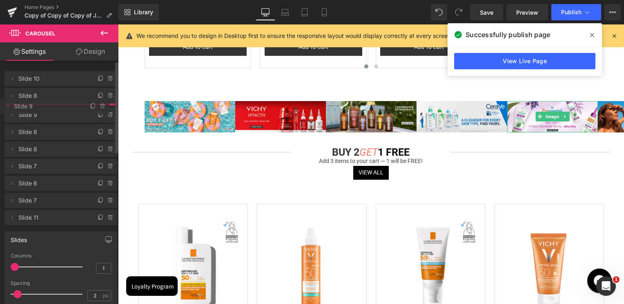
drag, startPoint x: 40, startPoint y: 146, endPoint x: 43, endPoint y: 105, distance: 40.9
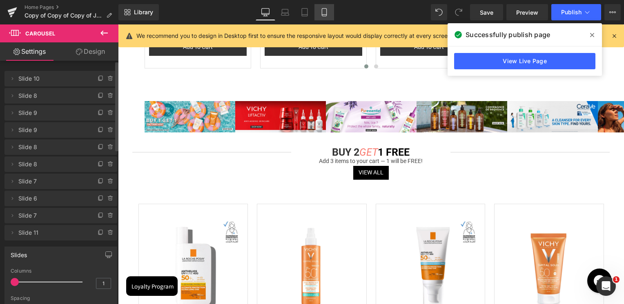
click at [324, 14] on icon at bounding box center [324, 12] width 8 height 8
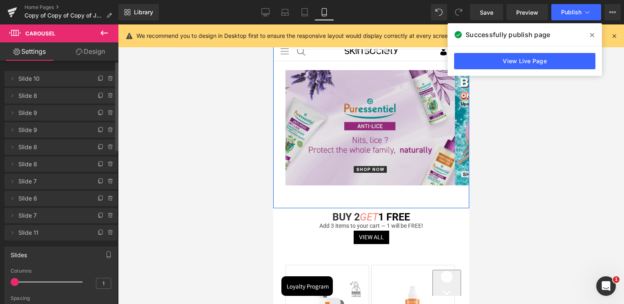
scroll to position [490, 0]
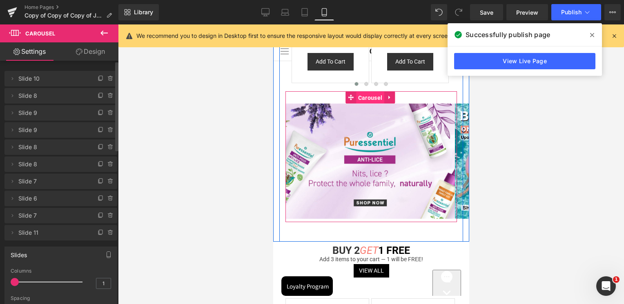
click at [368, 97] on span "Carousel" at bounding box center [369, 98] width 28 height 12
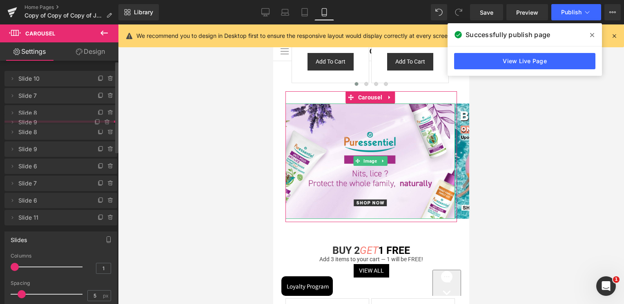
drag, startPoint x: 44, startPoint y: 78, endPoint x: 42, endPoint y: 122, distance: 43.8
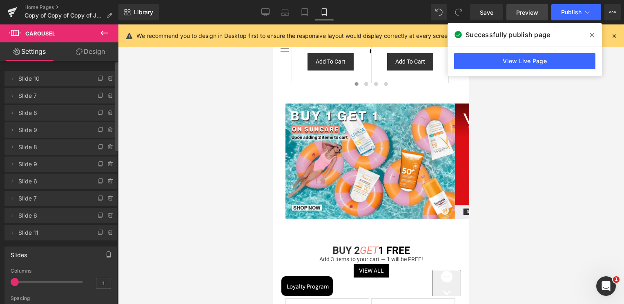
click at [537, 14] on span "Preview" at bounding box center [527, 12] width 22 height 9
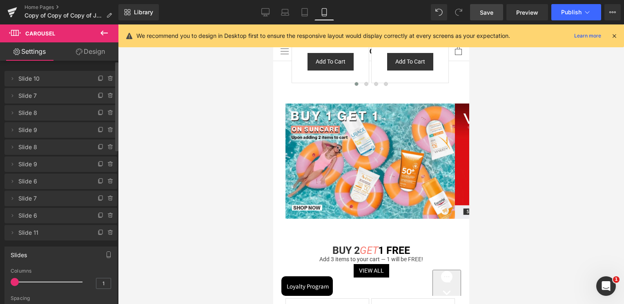
click at [486, 12] on span "Save" at bounding box center [486, 12] width 13 height 9
click at [529, 17] on link "Preview" at bounding box center [527, 12] width 42 height 16
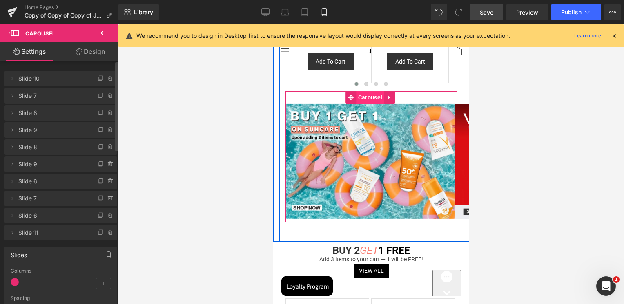
click at [362, 95] on span "Carousel" at bounding box center [369, 97] width 28 height 12
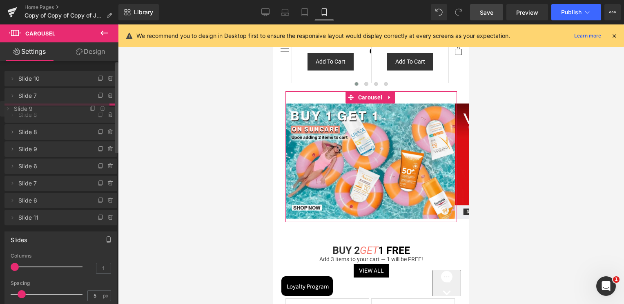
drag, startPoint x: 44, startPoint y: 128, endPoint x: 47, endPoint y: 107, distance: 21.4
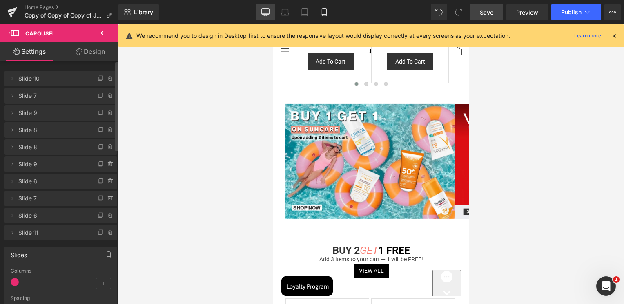
click at [263, 9] on icon at bounding box center [265, 12] width 8 height 8
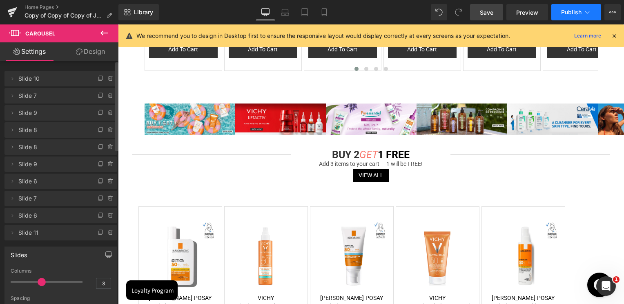
scroll to position [0, 0]
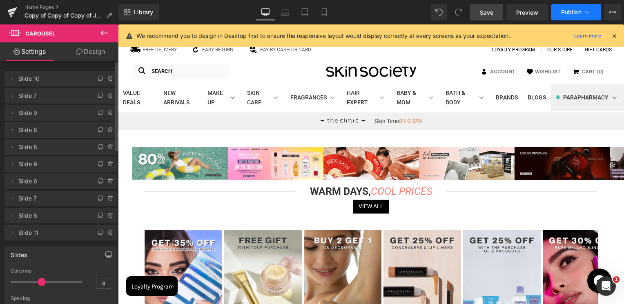
click at [563, 11] on span "Publish" at bounding box center [571, 12] width 20 height 7
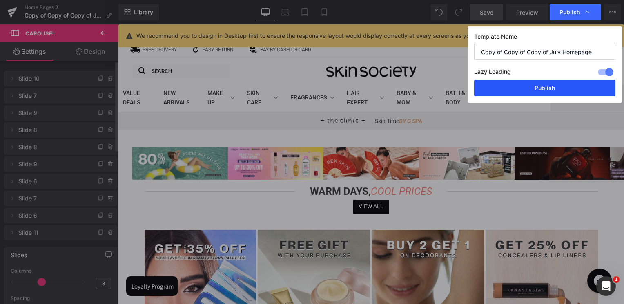
click at [528, 87] on button "Publish" at bounding box center [544, 88] width 141 height 16
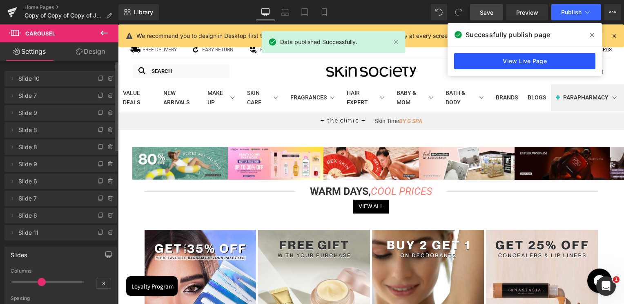
click at [539, 61] on link "View Live Page" at bounding box center [524, 61] width 141 height 16
